Goal: Information Seeking & Learning: Find contact information

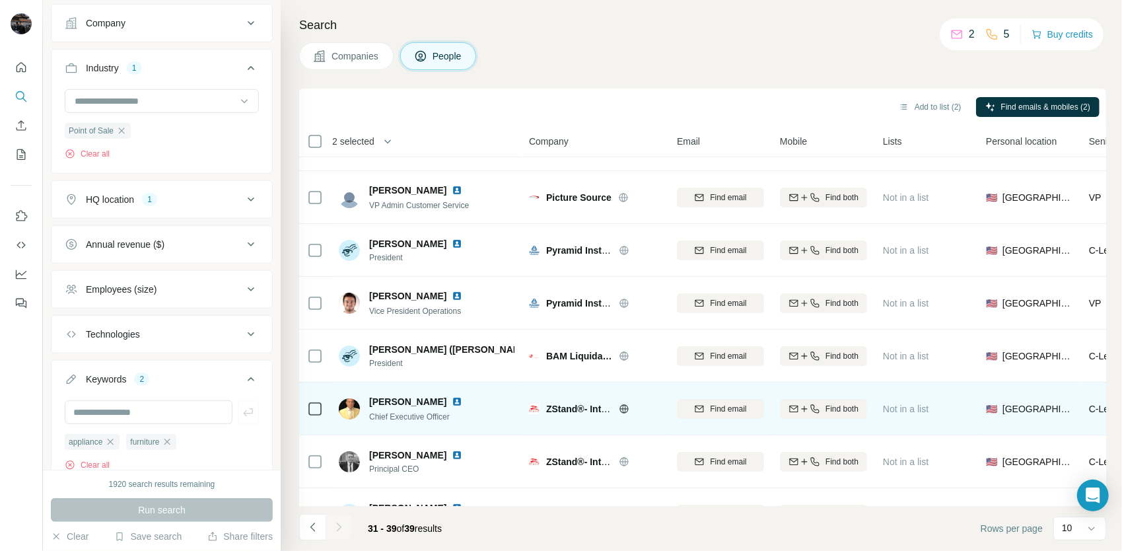
scroll to position [133, 0]
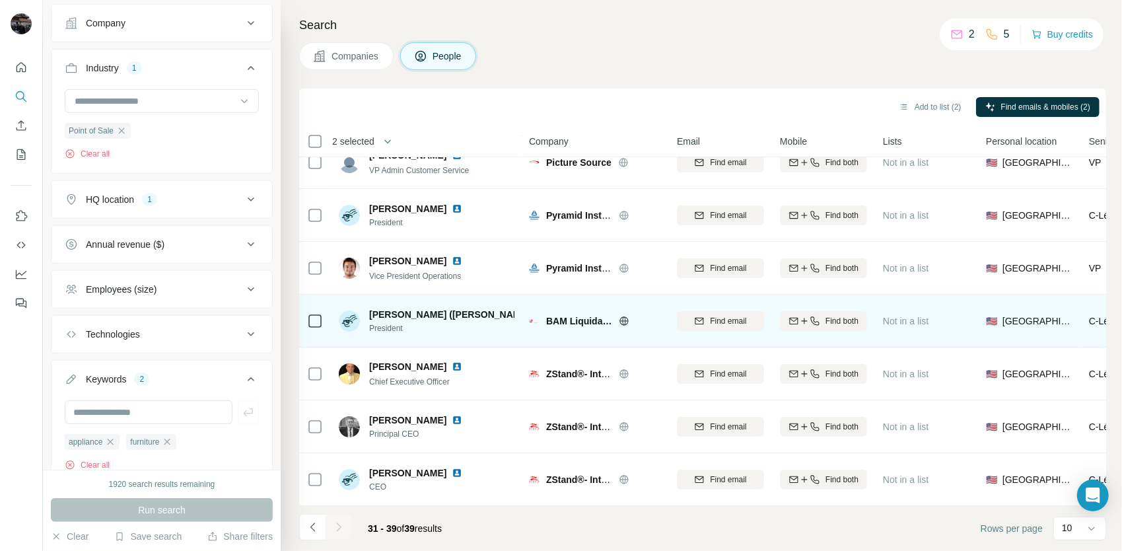
click at [625, 317] on icon at bounding box center [624, 321] width 11 height 11
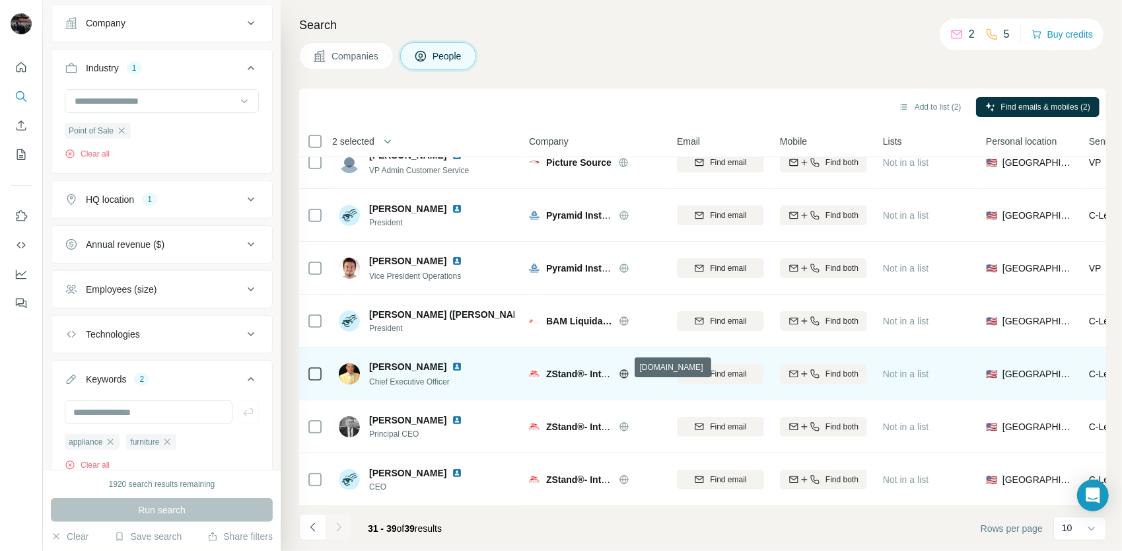
click at [621, 373] on icon at bounding box center [623, 373] width 9 height 1
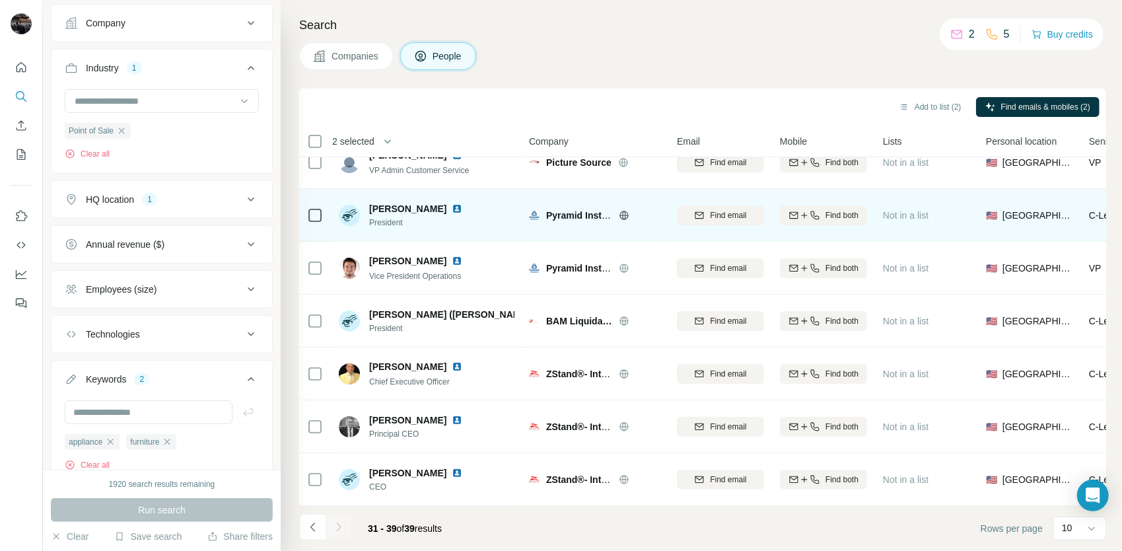
click at [623, 210] on icon at bounding box center [624, 215] width 11 height 11
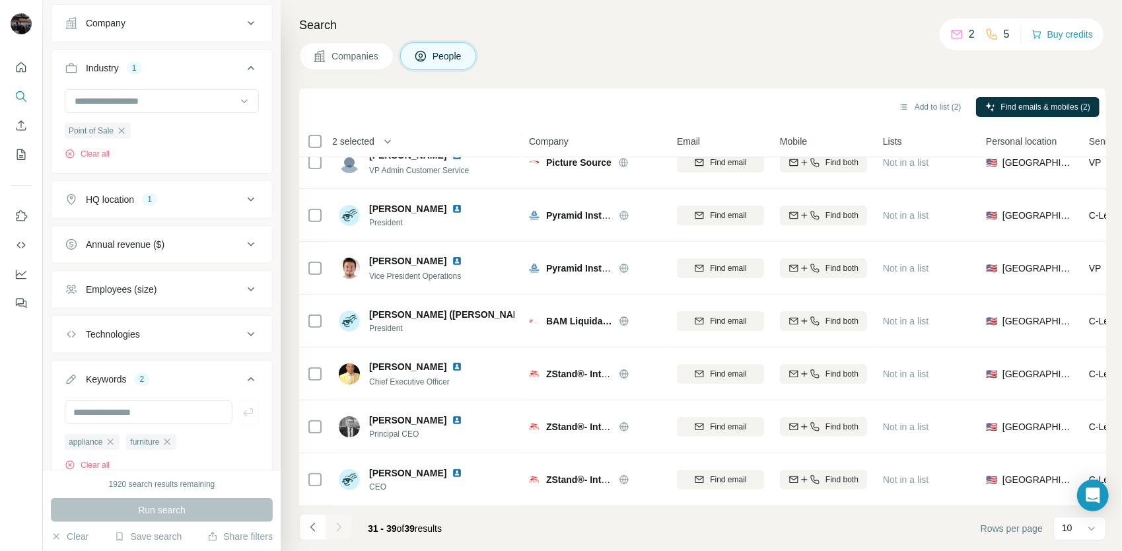
click at [333, 527] on div at bounding box center [339, 527] width 26 height 26
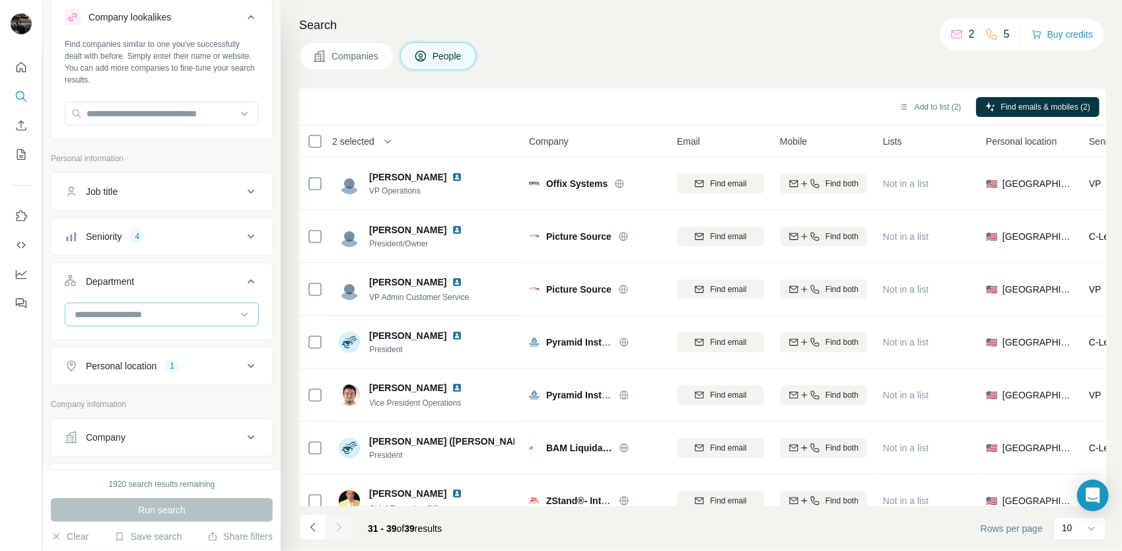
scroll to position [34, 0]
click at [210, 365] on div "Personal location 1" at bounding box center [154, 367] width 178 height 13
click at [223, 365] on div "Personal location 1" at bounding box center [154, 367] width 178 height 13
click at [183, 314] on input at bounding box center [154, 316] width 163 height 15
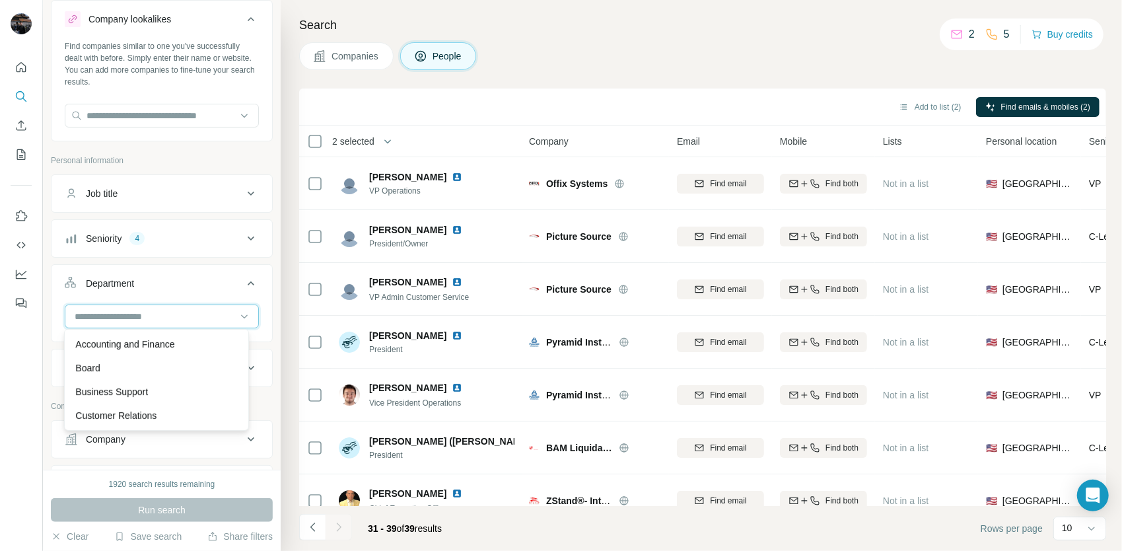
click at [199, 313] on input at bounding box center [154, 316] width 163 height 15
click at [226, 369] on div "Personal location 1" at bounding box center [154, 367] width 178 height 13
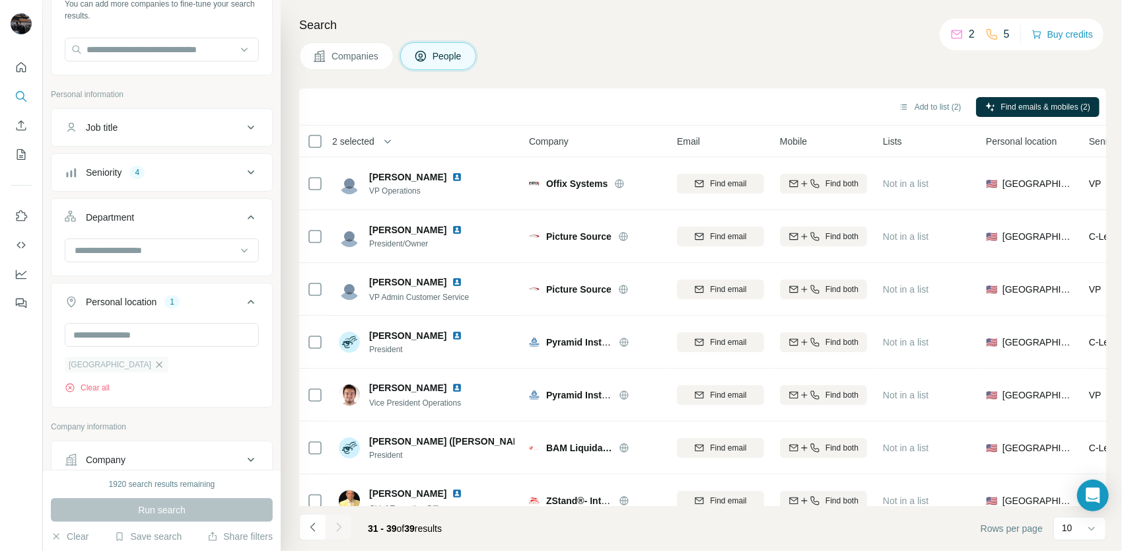
click at [157, 363] on icon "button" at bounding box center [160, 364] width 6 height 6
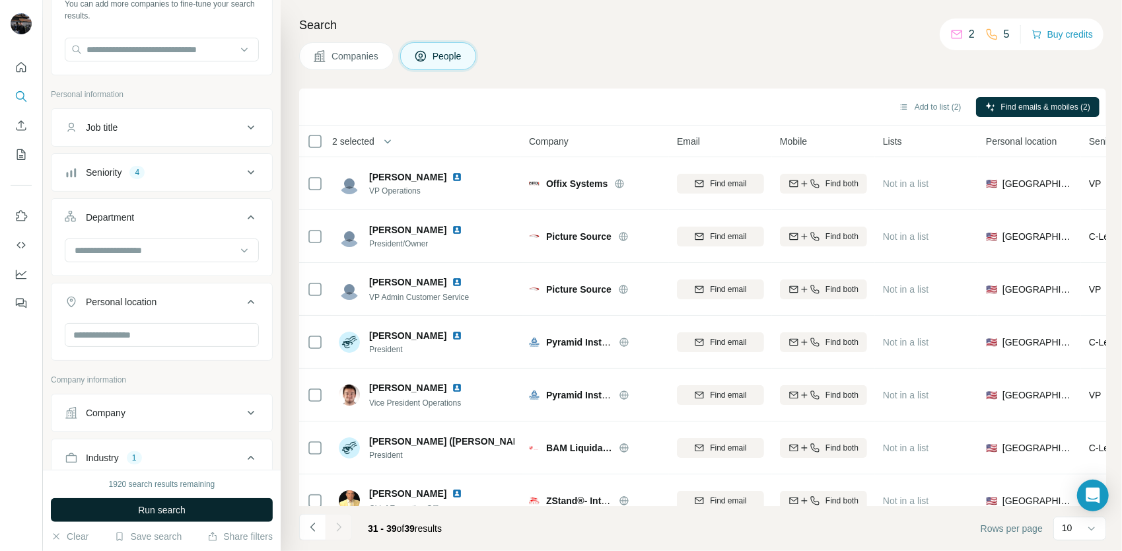
click at [175, 502] on button "Run search" at bounding box center [162, 510] width 222 height 24
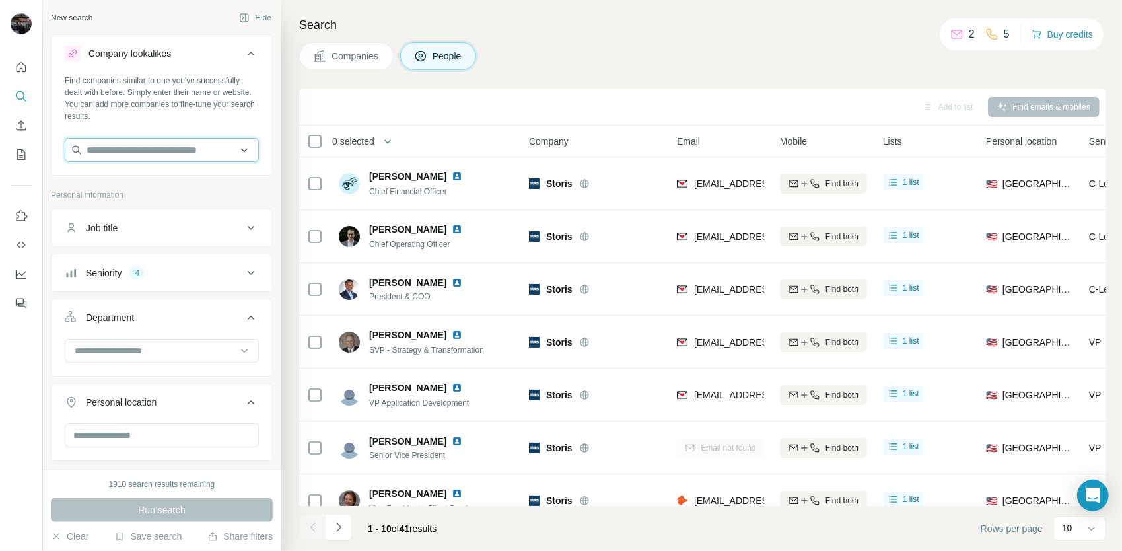
click at [164, 155] on input "text" at bounding box center [162, 150] width 194 height 24
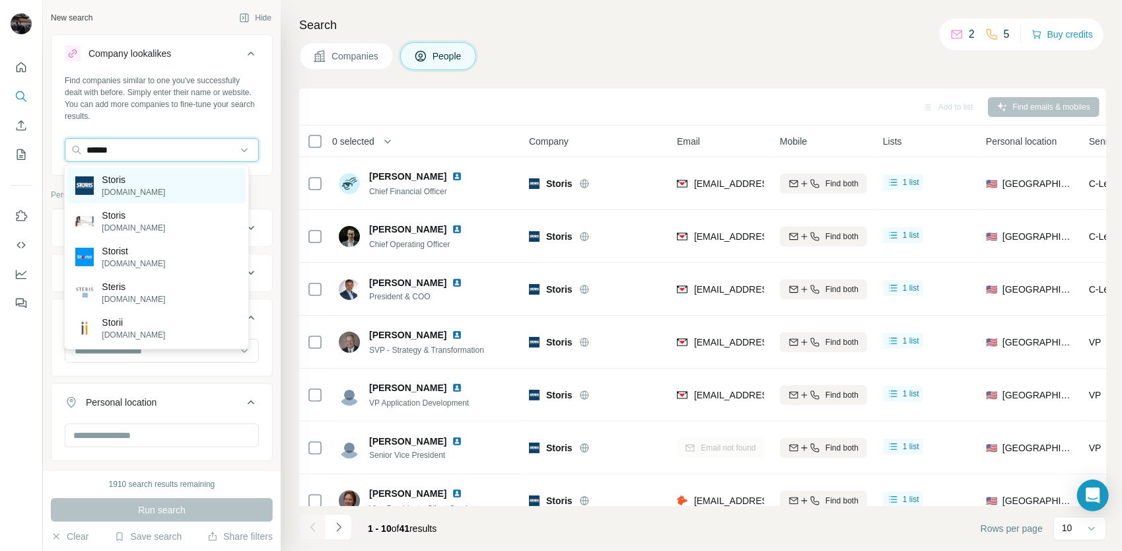
type input "******"
click at [148, 192] on div "Storis [DOMAIN_NAME]" at bounding box center [156, 186] width 178 height 36
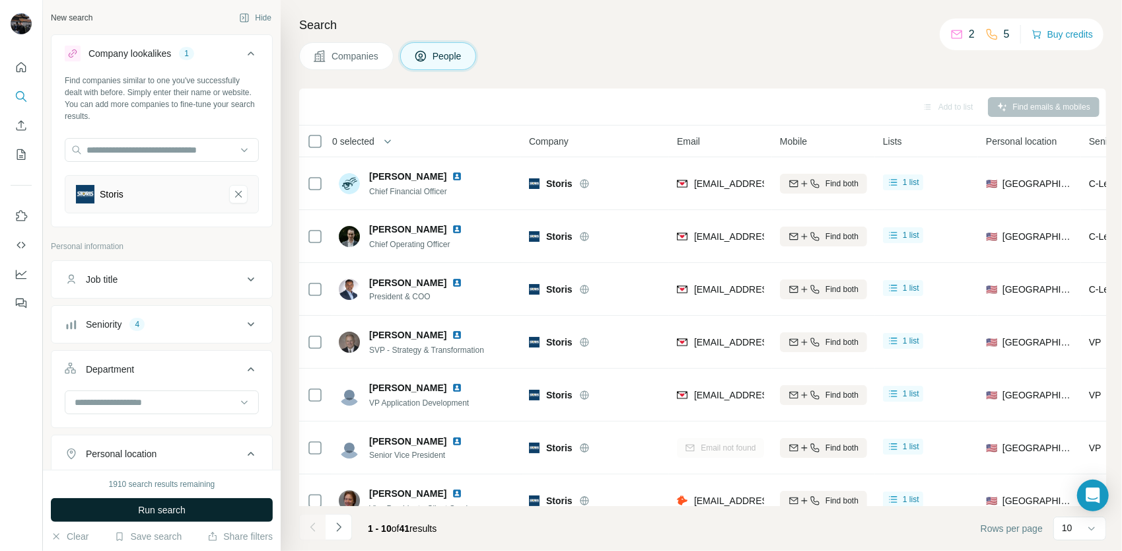
click at [186, 505] on span "Run search" at bounding box center [162, 509] width 48 height 13
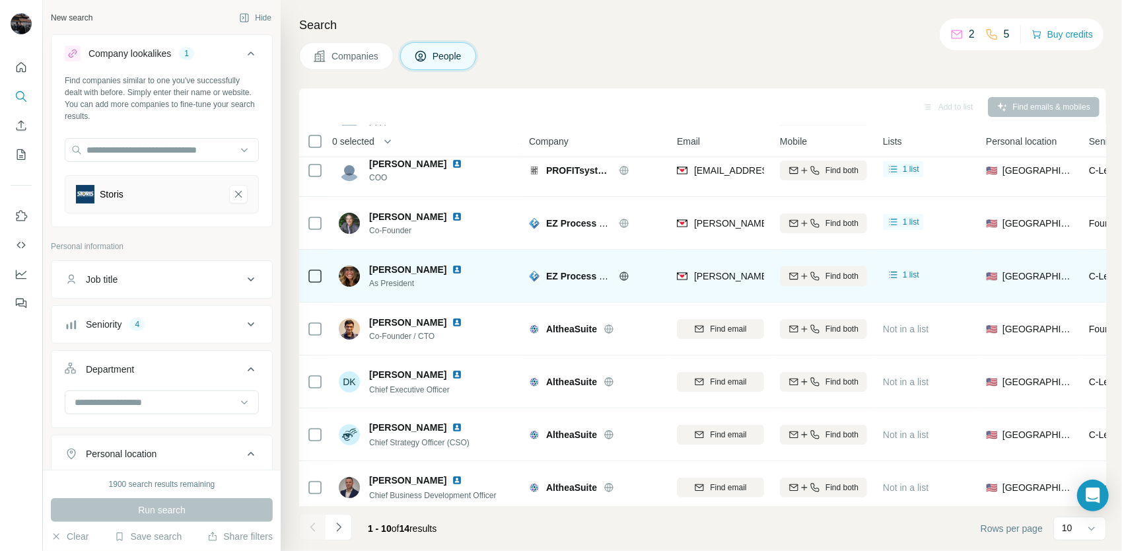
scroll to position [186, 0]
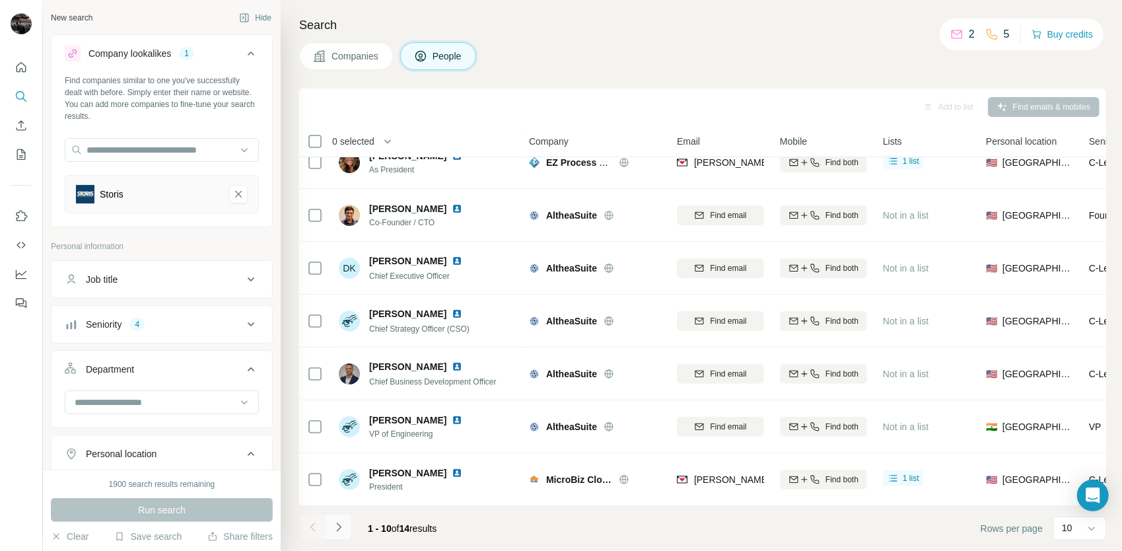
click at [341, 524] on icon "Navigate to next page" at bounding box center [338, 526] width 13 height 13
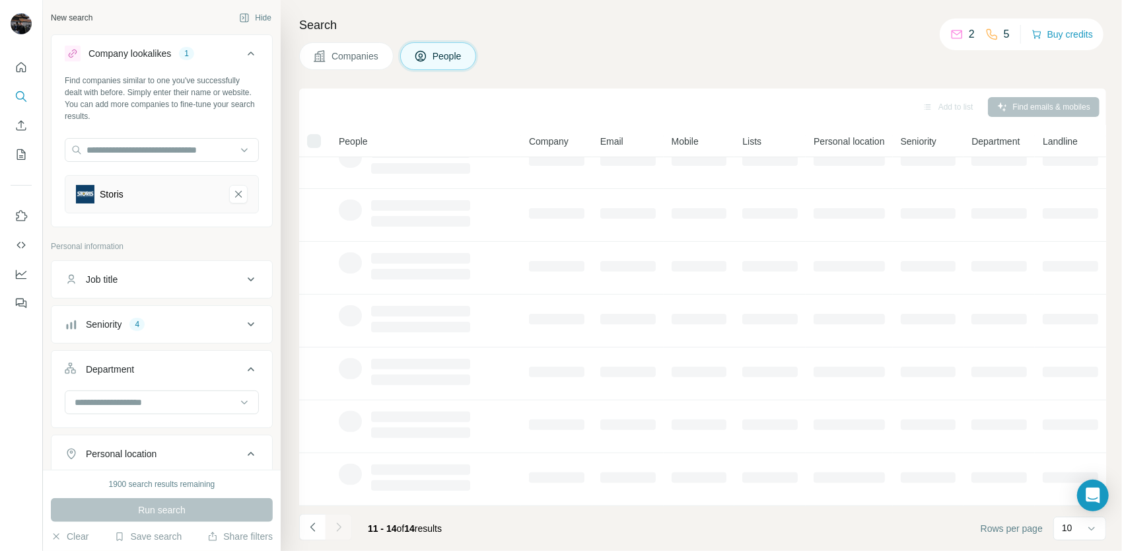
scroll to position [0, 0]
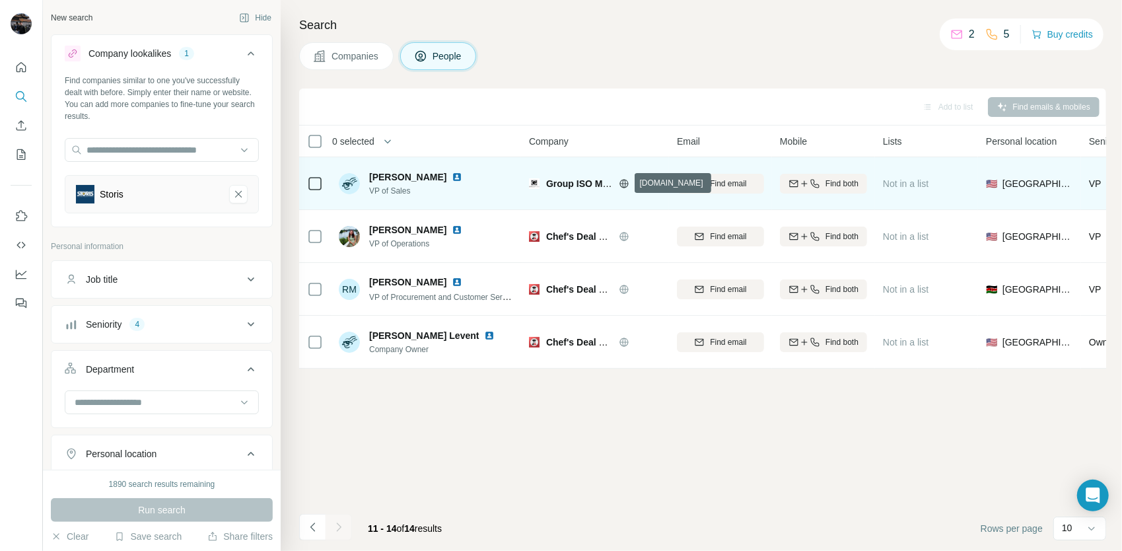
click at [624, 184] on icon at bounding box center [624, 183] width 11 height 11
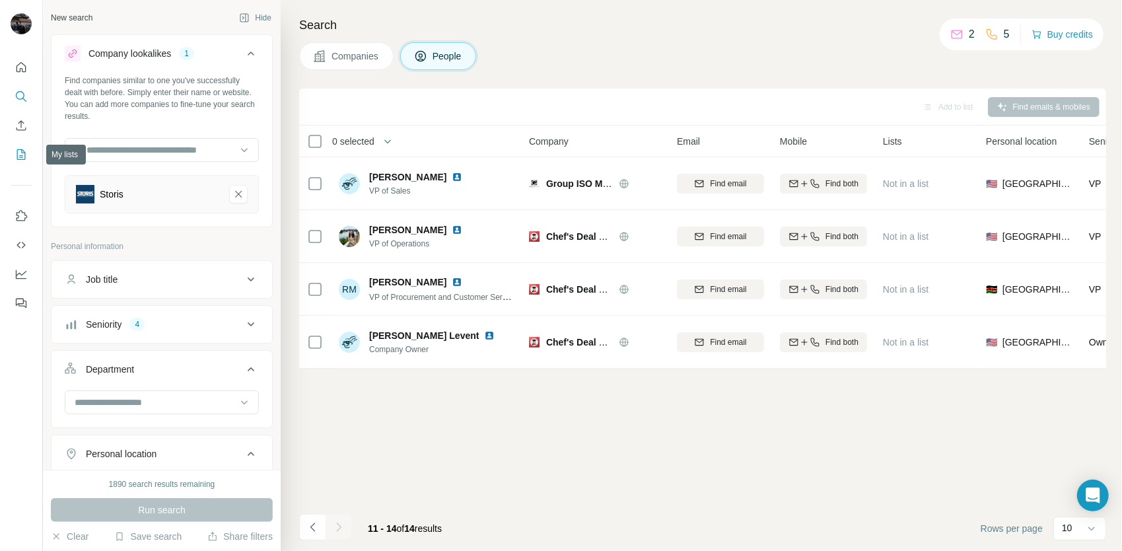
click at [16, 148] on icon "My lists" at bounding box center [21, 154] width 13 height 13
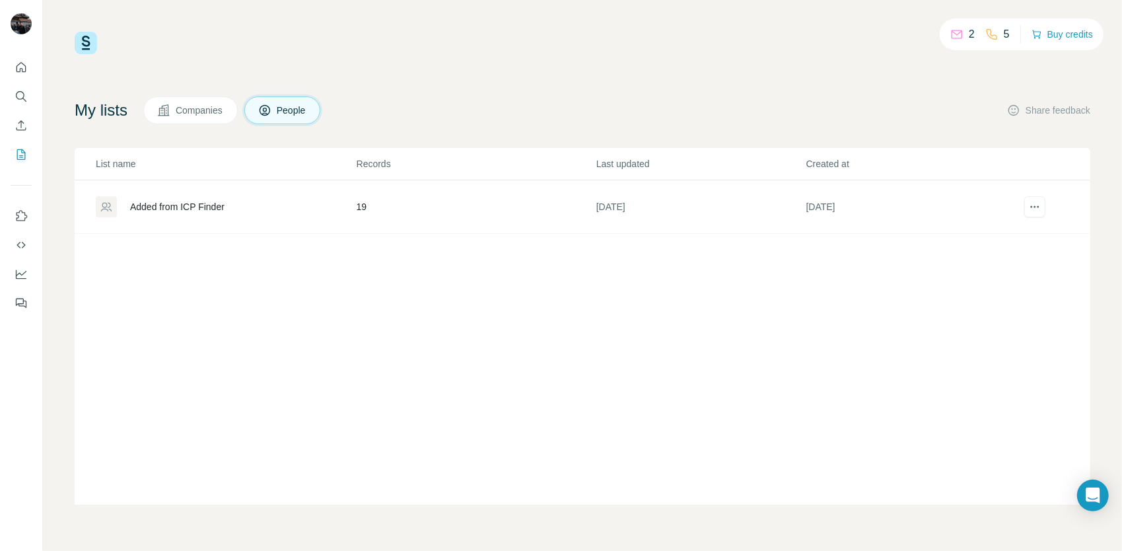
click at [225, 200] on div "Added from ICP Finder" at bounding box center [177, 206] width 94 height 13
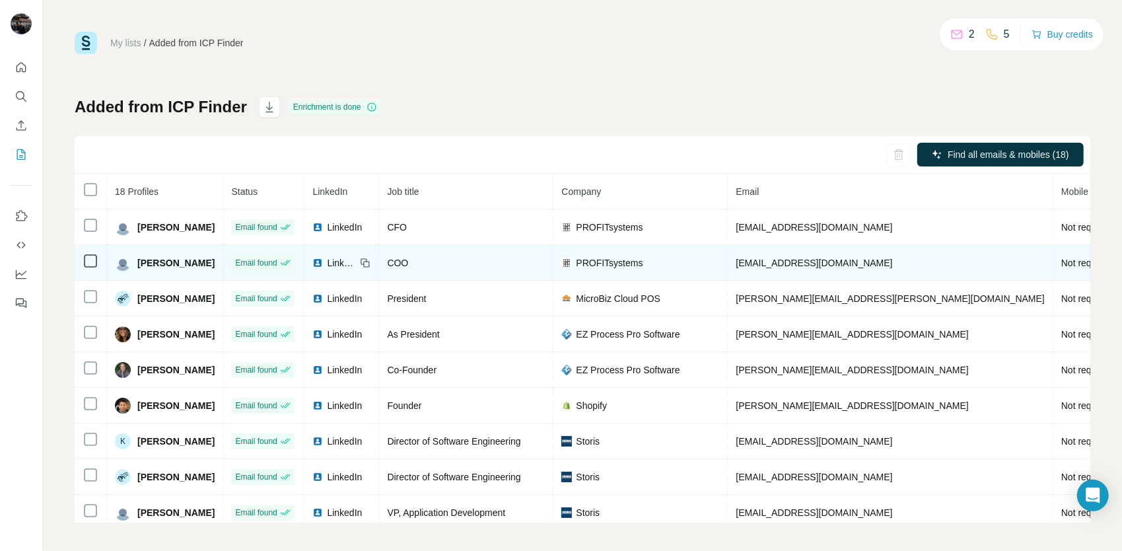
drag, startPoint x: 199, startPoint y: 262, endPoint x: 136, endPoint y: 264, distance: 63.5
click at [136, 264] on td "[PERSON_NAME]" at bounding box center [165, 263] width 116 height 36
copy span "[PERSON_NAME]"
drag, startPoint x: 720, startPoint y: 260, endPoint x: 845, endPoint y: 261, distance: 125.5
click at [845, 261] on td "[EMAIL_ADDRESS][DOMAIN_NAME]" at bounding box center [891, 263] width 326 height 36
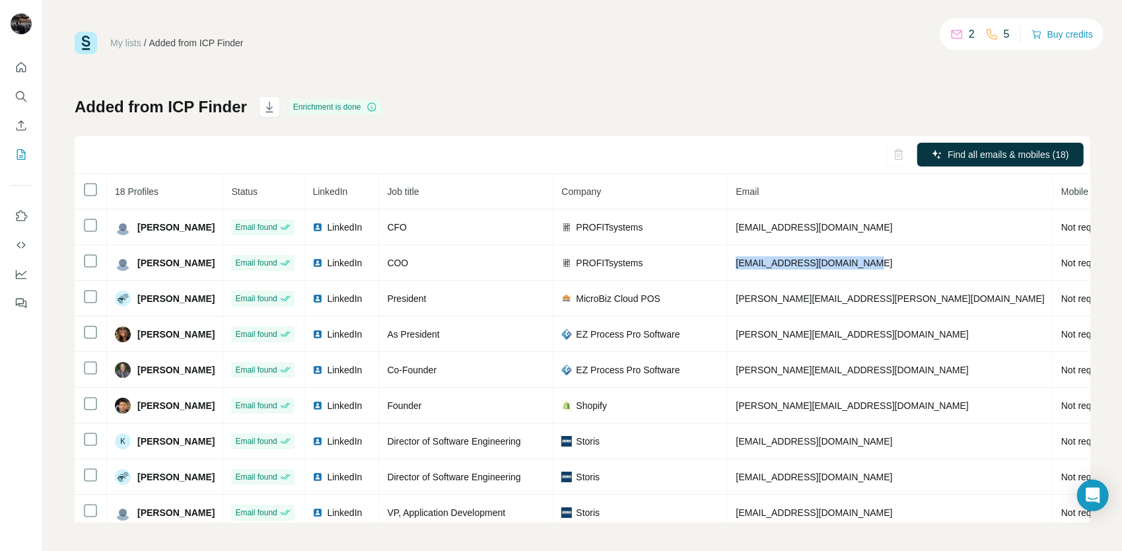
copy span "[EMAIL_ADDRESS][DOMAIN_NAME]"
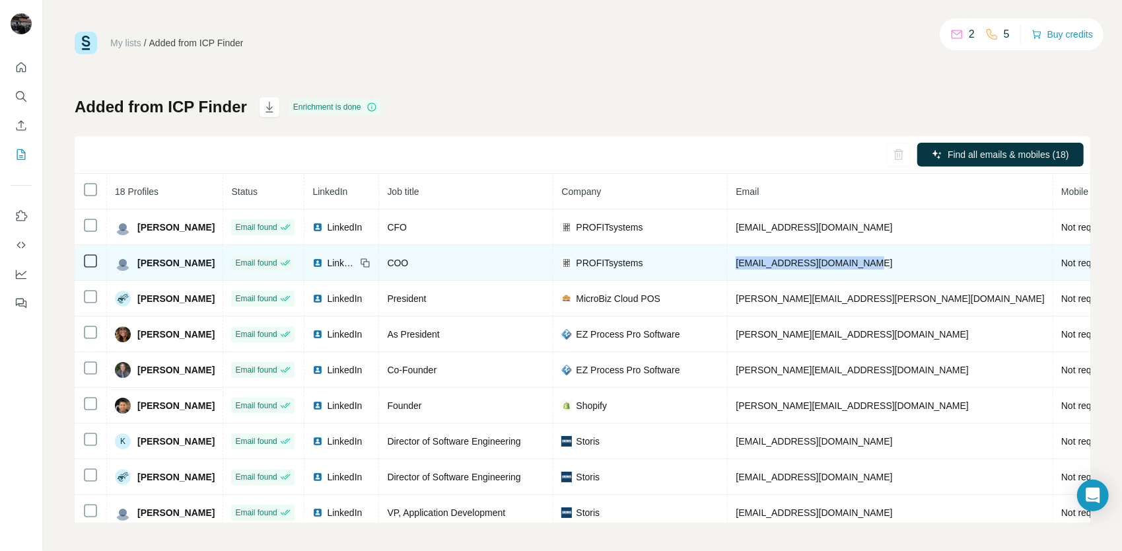
copy span "[EMAIL_ADDRESS][DOMAIN_NAME]"
drag, startPoint x: 199, startPoint y: 265, endPoint x: 135, endPoint y: 271, distance: 64.3
click at [135, 271] on td "[PERSON_NAME]" at bounding box center [165, 263] width 116 height 36
copy span "[PERSON_NAME]"
drag, startPoint x: 413, startPoint y: 261, endPoint x: 370, endPoint y: 260, distance: 43.6
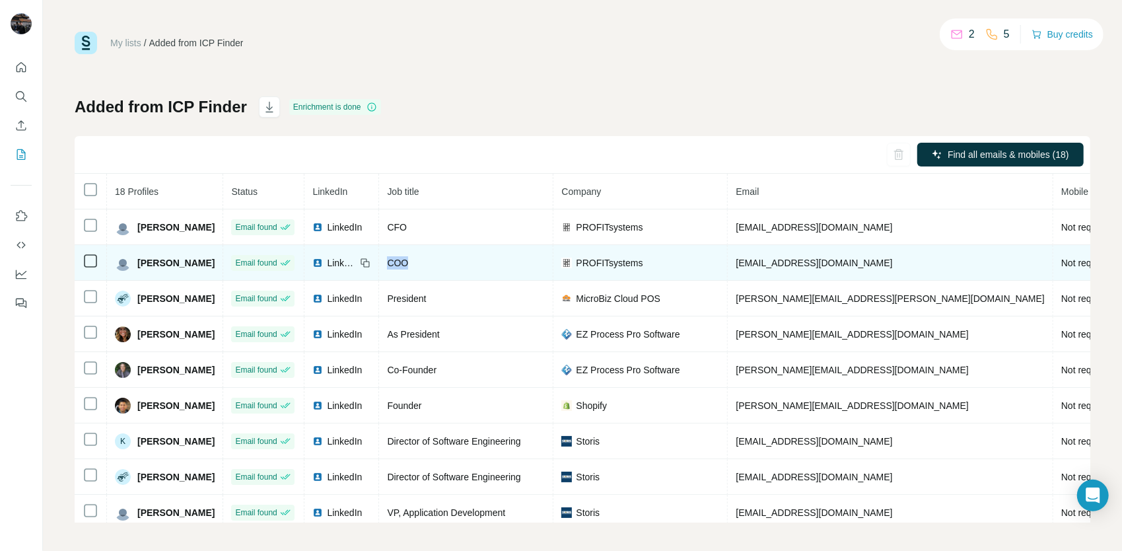
click at [379, 260] on td "COO" at bounding box center [466, 263] width 174 height 36
copy span "COO"
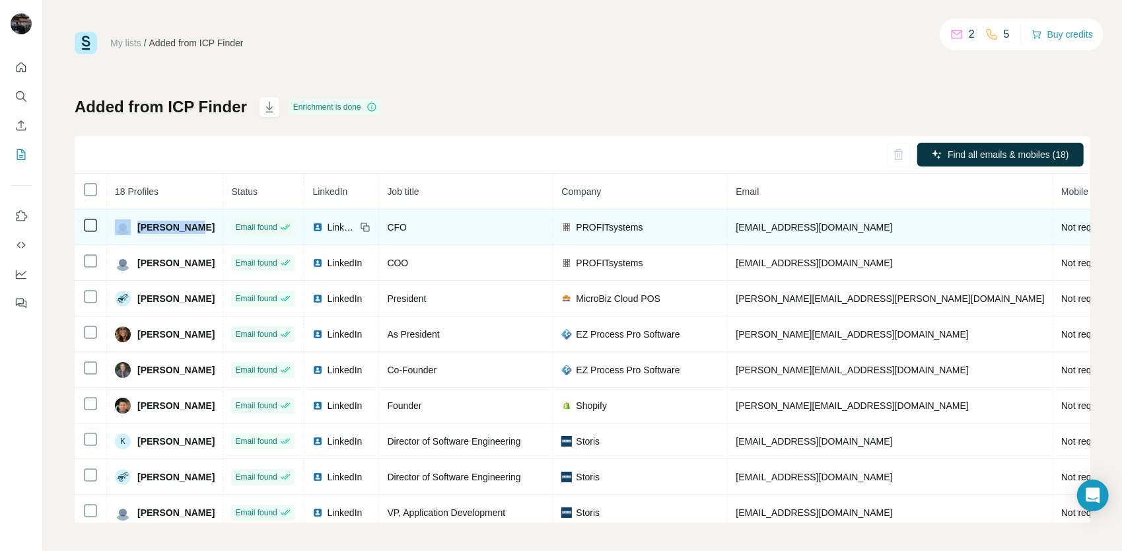
drag, startPoint x: 198, startPoint y: 223, endPoint x: 129, endPoint y: 228, distance: 69.5
click at [129, 228] on div "[PERSON_NAME]" at bounding box center [165, 227] width 100 height 16
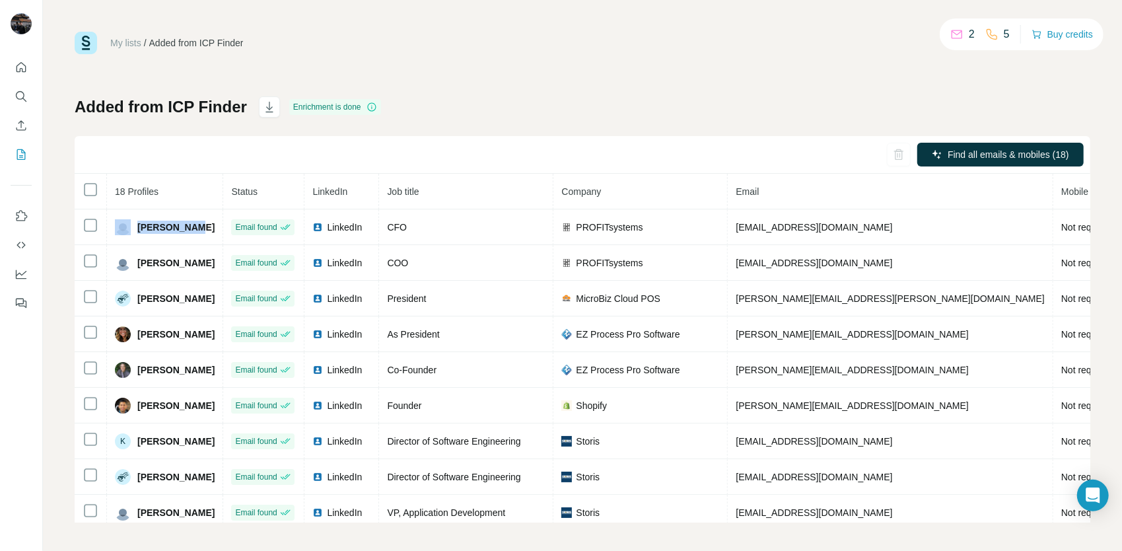
copy div "[PERSON_NAME]"
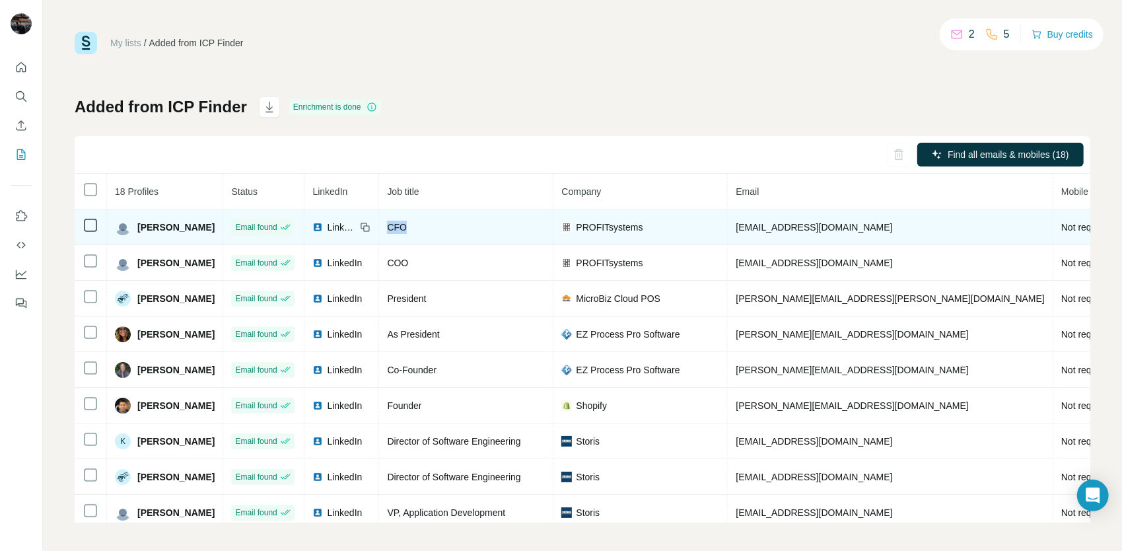
drag, startPoint x: 411, startPoint y: 222, endPoint x: 373, endPoint y: 232, distance: 39.7
click at [387, 232] on div "CFO" at bounding box center [466, 227] width 158 height 13
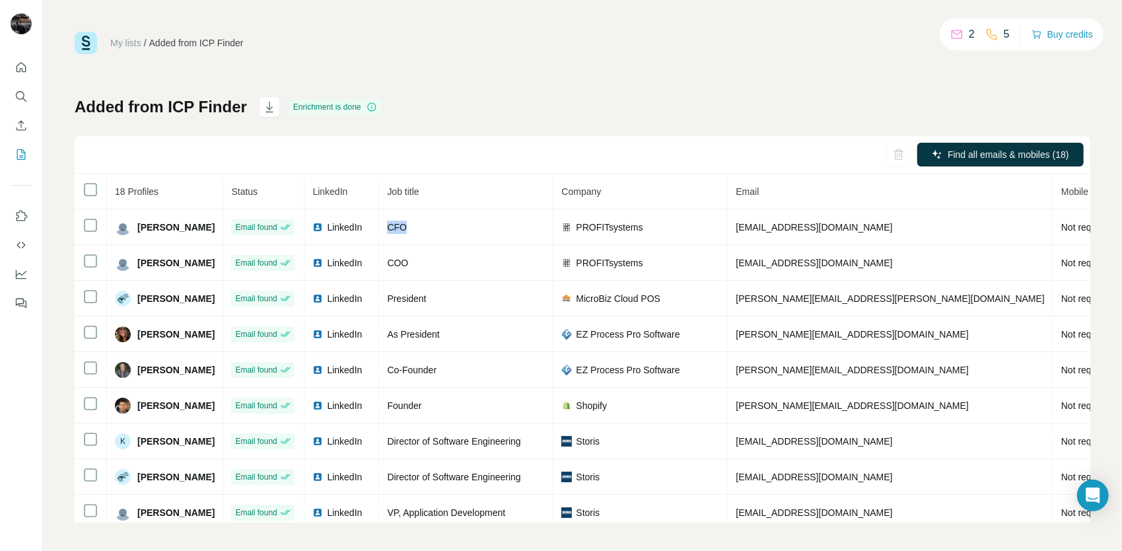
copy span "CFO"
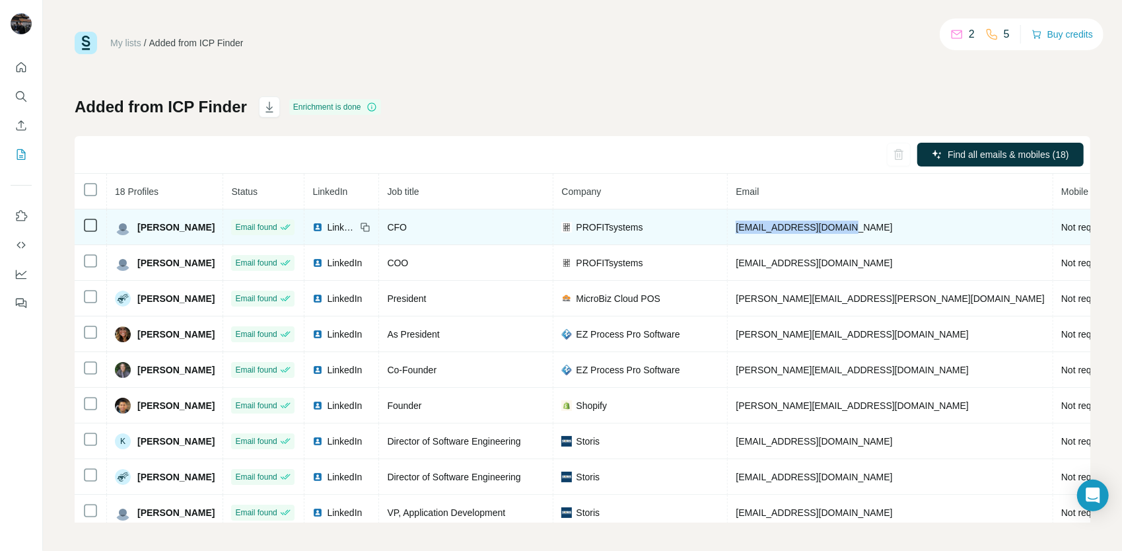
drag, startPoint x: 843, startPoint y: 225, endPoint x: 720, endPoint y: 228, distance: 122.9
click at [728, 228] on td "[EMAIL_ADDRESS][DOMAIN_NAME]" at bounding box center [891, 227] width 326 height 36
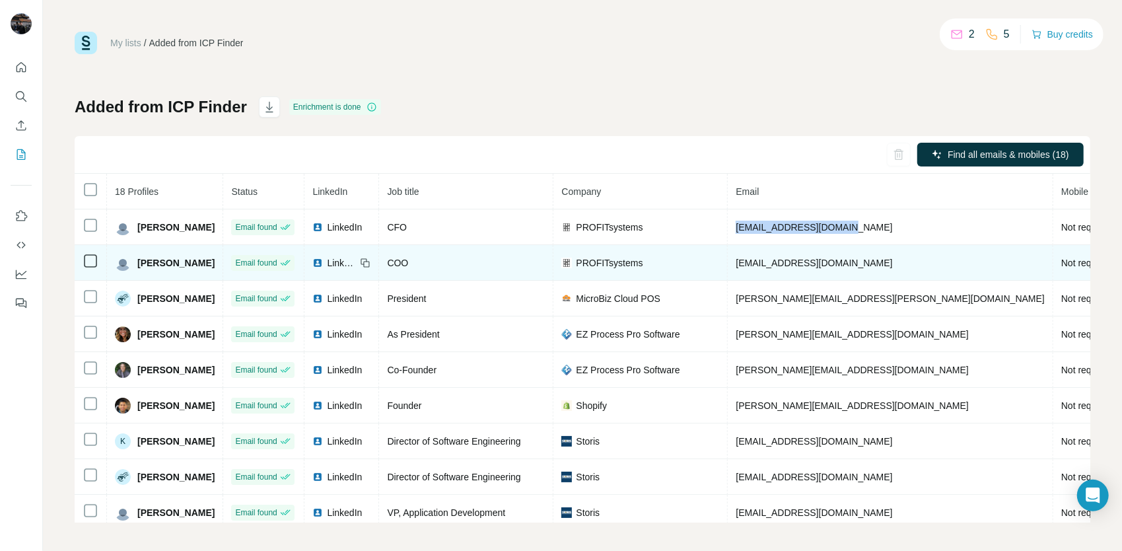
copy span "[EMAIL_ADDRESS][DOMAIN_NAME]"
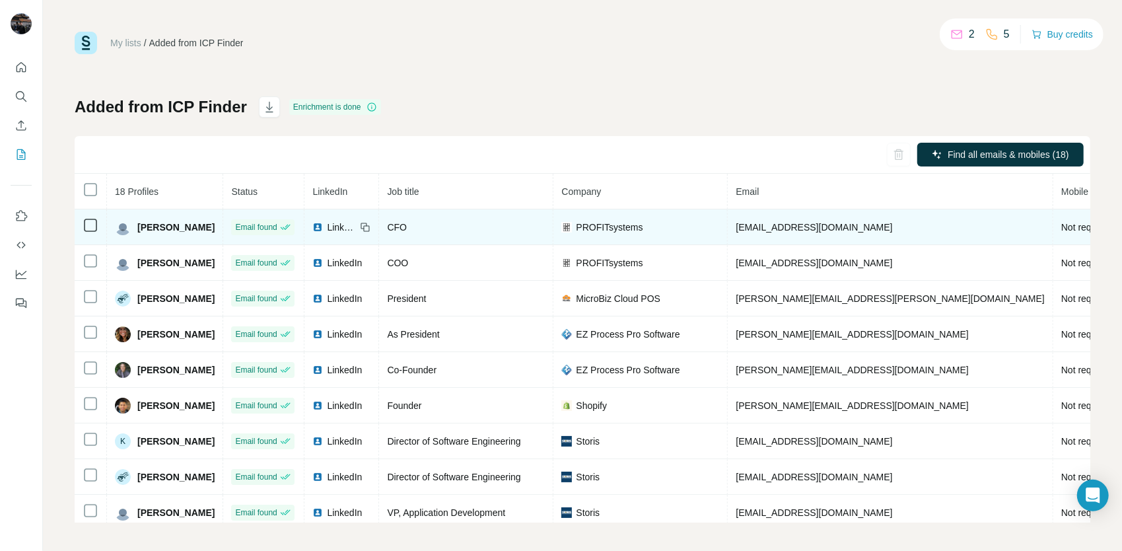
click at [327, 231] on span "LinkedIn" at bounding box center [341, 227] width 29 height 13
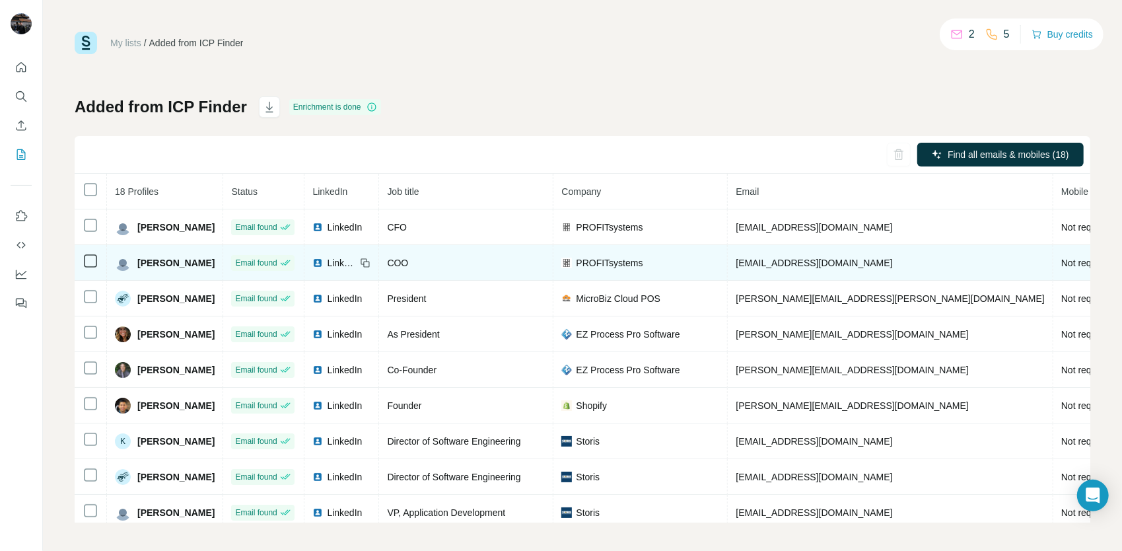
click at [327, 258] on span "LinkedIn" at bounding box center [341, 262] width 29 height 13
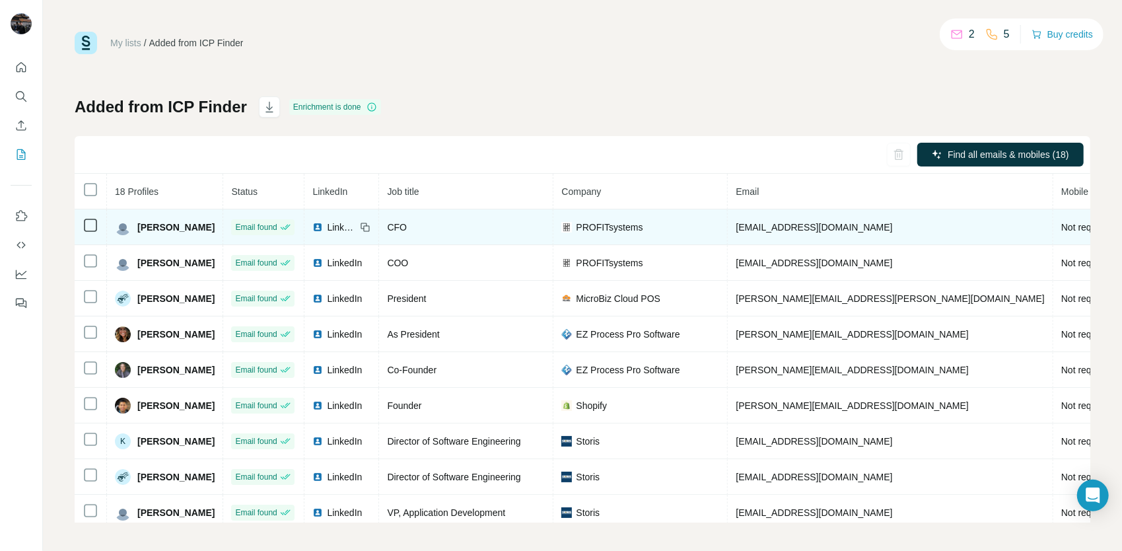
click at [327, 224] on span "LinkedIn" at bounding box center [341, 227] width 29 height 13
